Goal: Task Accomplishment & Management: Manage account settings

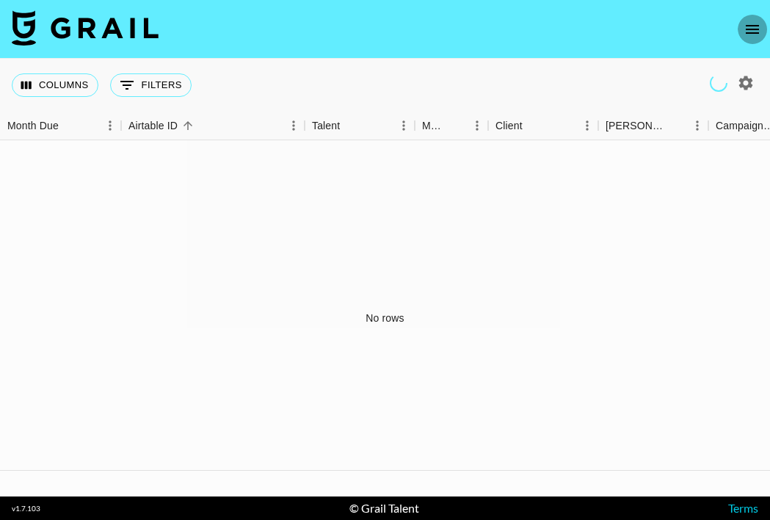
click at [753, 29] on icon "open drawer" at bounding box center [752, 29] width 13 height 9
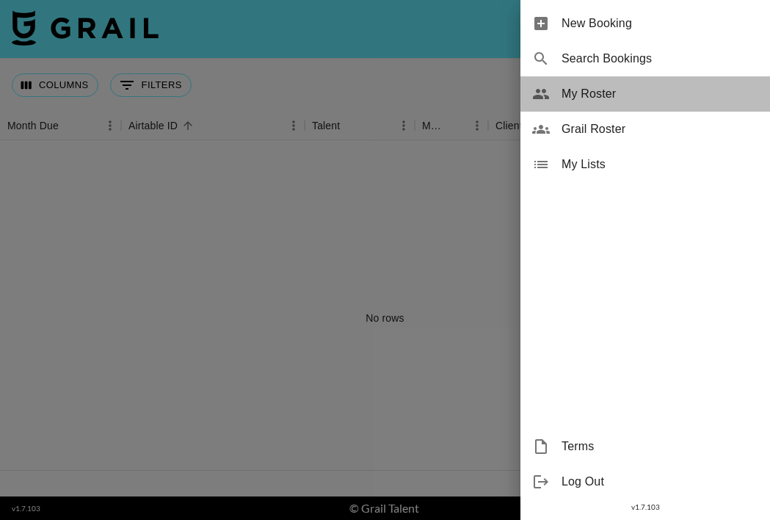
click at [600, 96] on span "My Roster" at bounding box center [660, 94] width 197 height 18
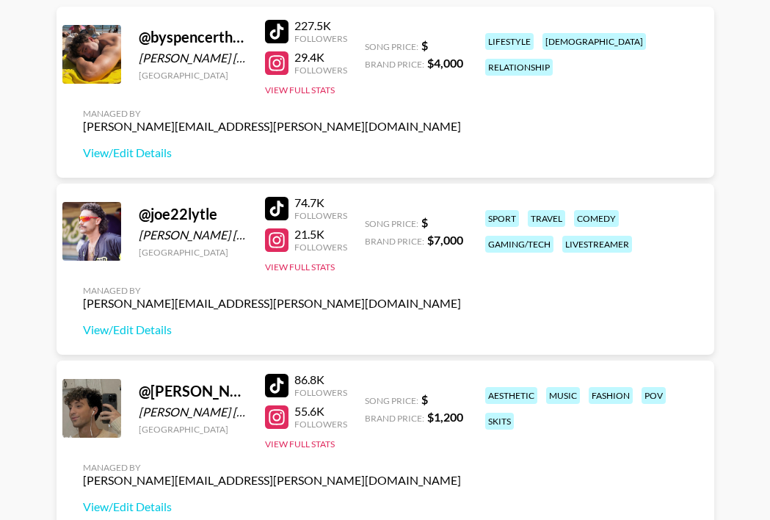
scroll to position [214, 0]
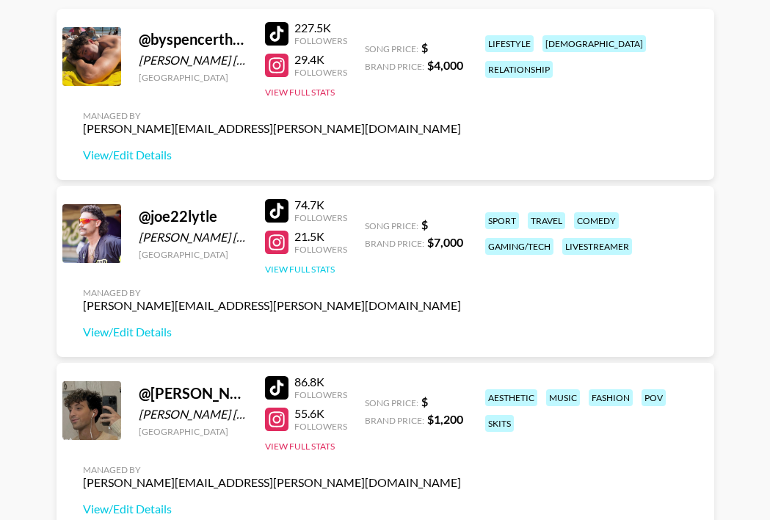
click at [307, 269] on button "View Full Stats" at bounding box center [300, 269] width 70 height 11
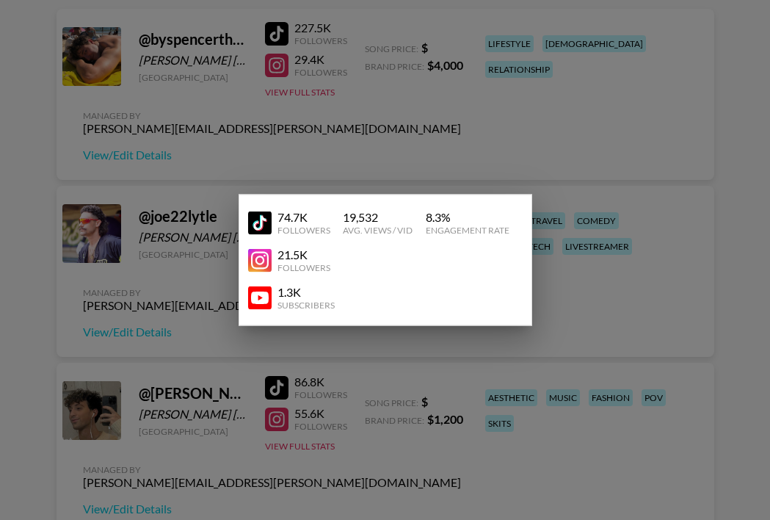
click at [584, 271] on div at bounding box center [385, 260] width 770 height 520
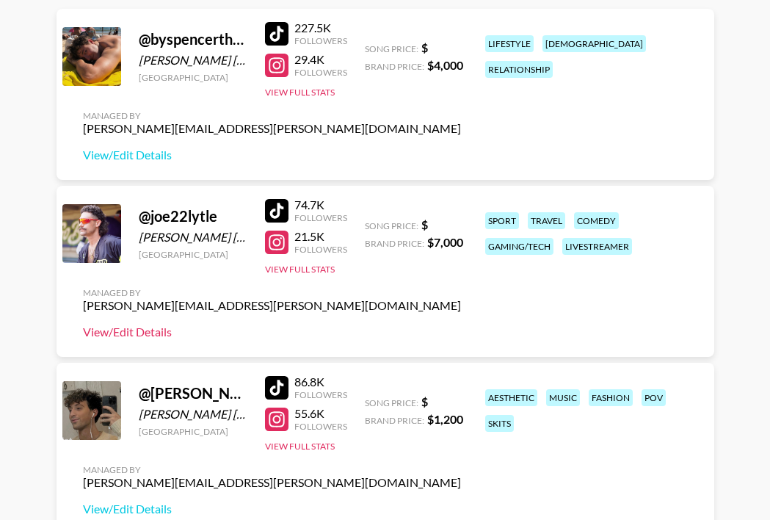
click at [142, 333] on link "View/Edit Details" at bounding box center [272, 331] width 378 height 15
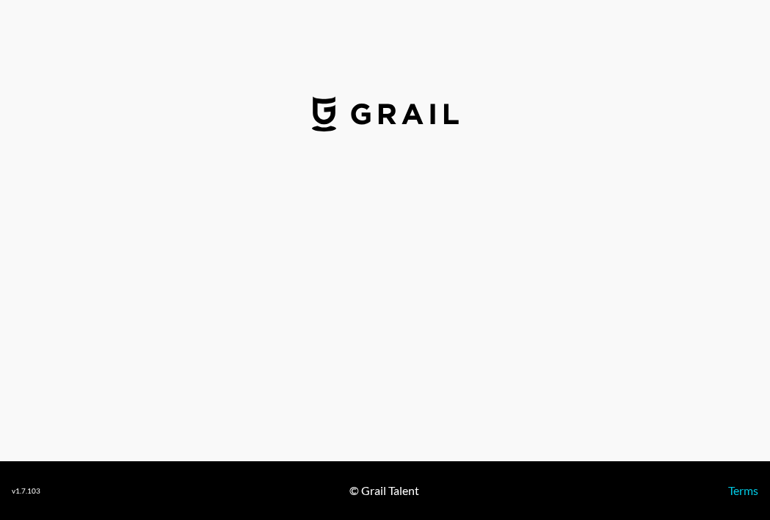
select select "USD"
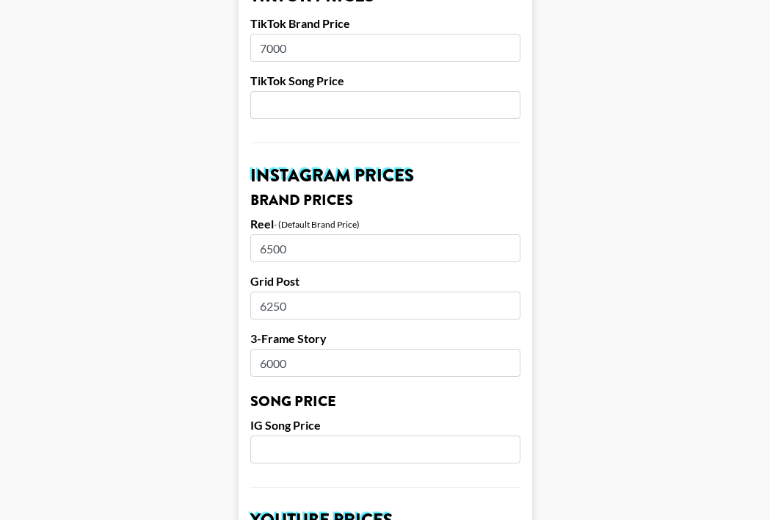
scroll to position [579, 0]
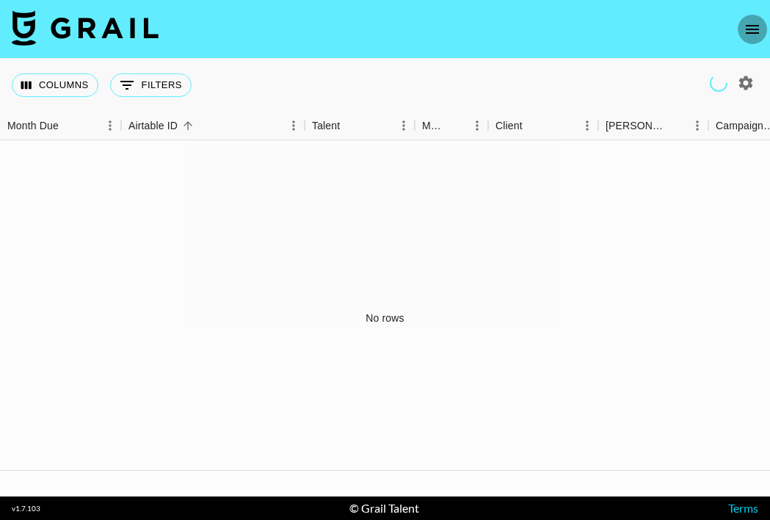
click at [749, 35] on icon "open drawer" at bounding box center [753, 30] width 18 height 18
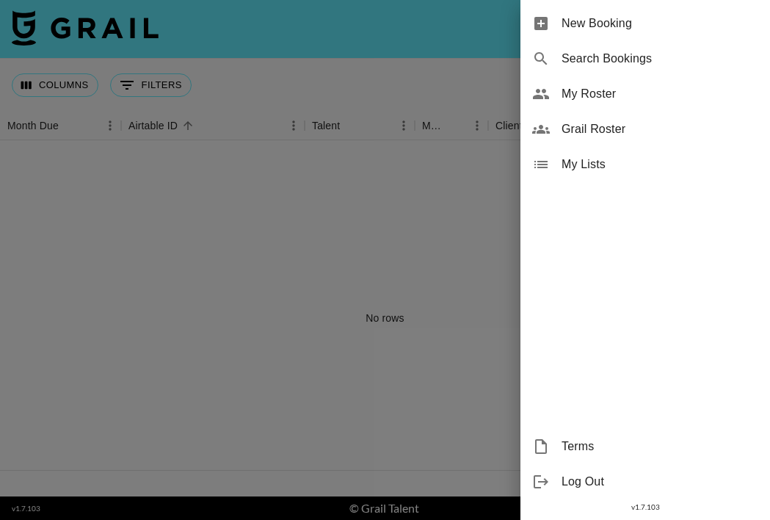
click at [608, 93] on span "My Roster" at bounding box center [660, 94] width 197 height 18
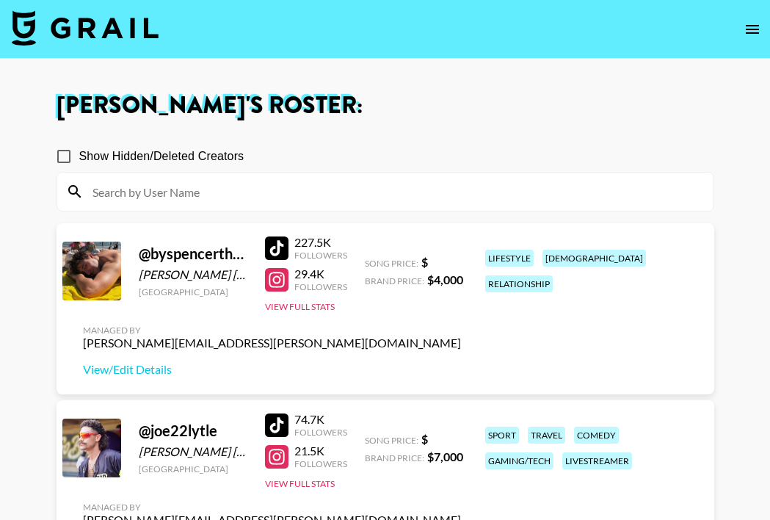
scroll to position [225, 0]
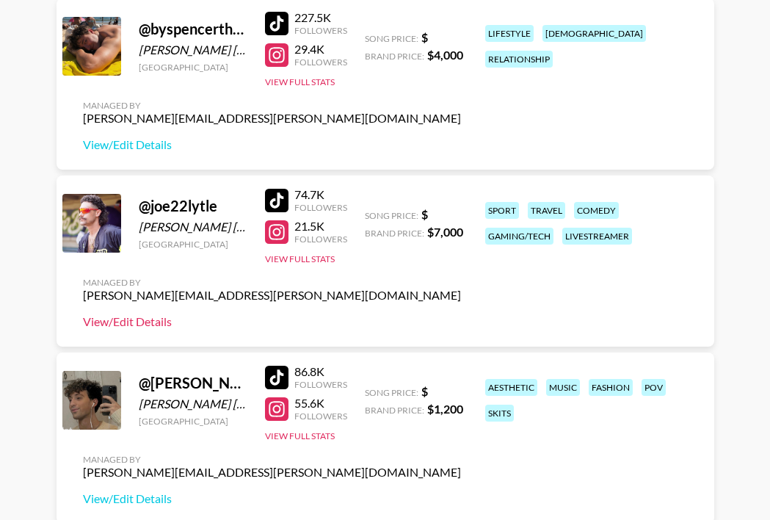
click at [131, 319] on link "View/Edit Details" at bounding box center [272, 321] width 378 height 15
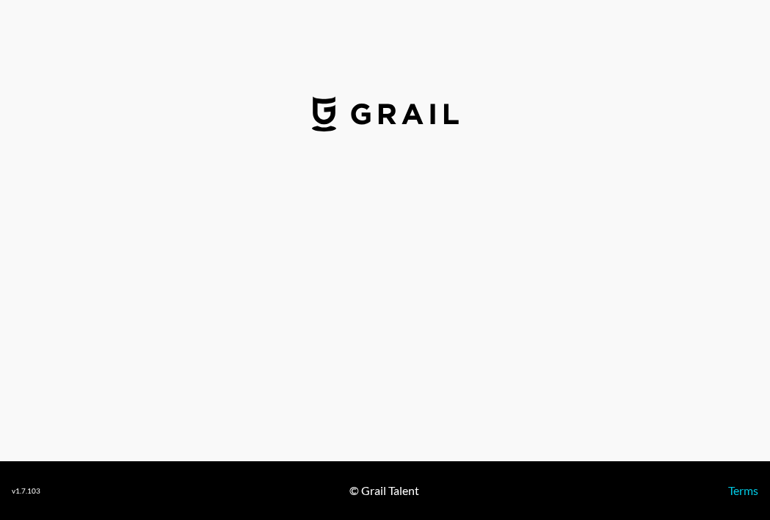
select select "USD"
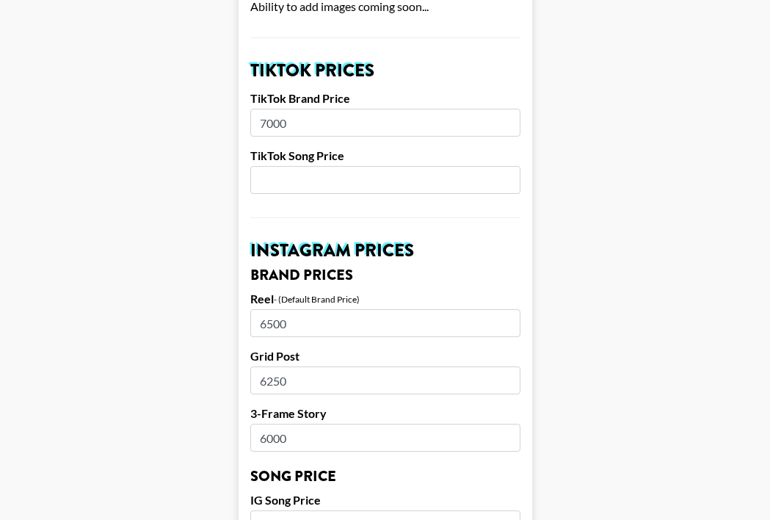
scroll to position [498, 0]
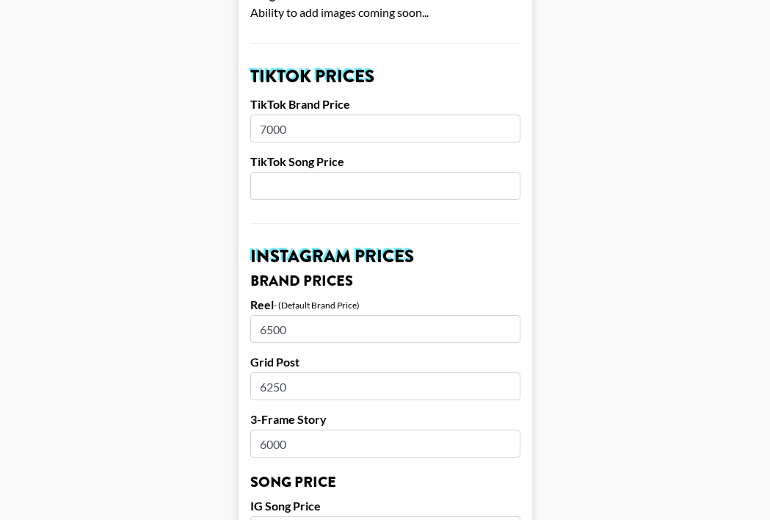
click at [690, 269] on main "Airtable ID: recV8o6HwjYuPk8Ms Manager(s) [PERSON_NAME][EMAIL_ADDRESS][PERSON_N…" at bounding box center [385, 508] width 747 height 1848
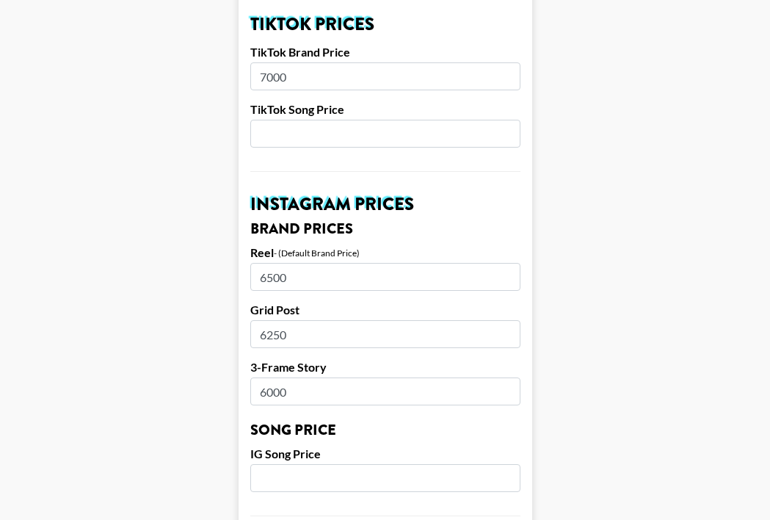
scroll to position [551, 0]
click at [314, 377] on input "6000" at bounding box center [385, 391] width 270 height 28
click at [553, 341] on main "Airtable ID: recV8o6HwjYuPk8Ms Manager(s) [PERSON_NAME][EMAIL_ADDRESS][PERSON_N…" at bounding box center [385, 455] width 747 height 1848
